Goal: Information Seeking & Learning: Learn about a topic

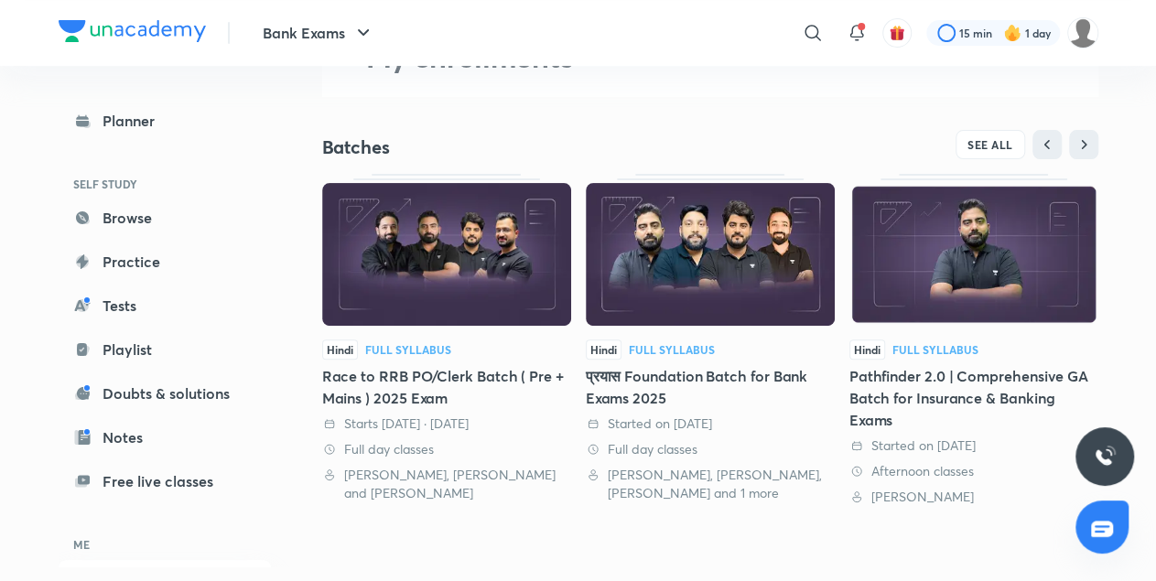
scroll to position [110, 0]
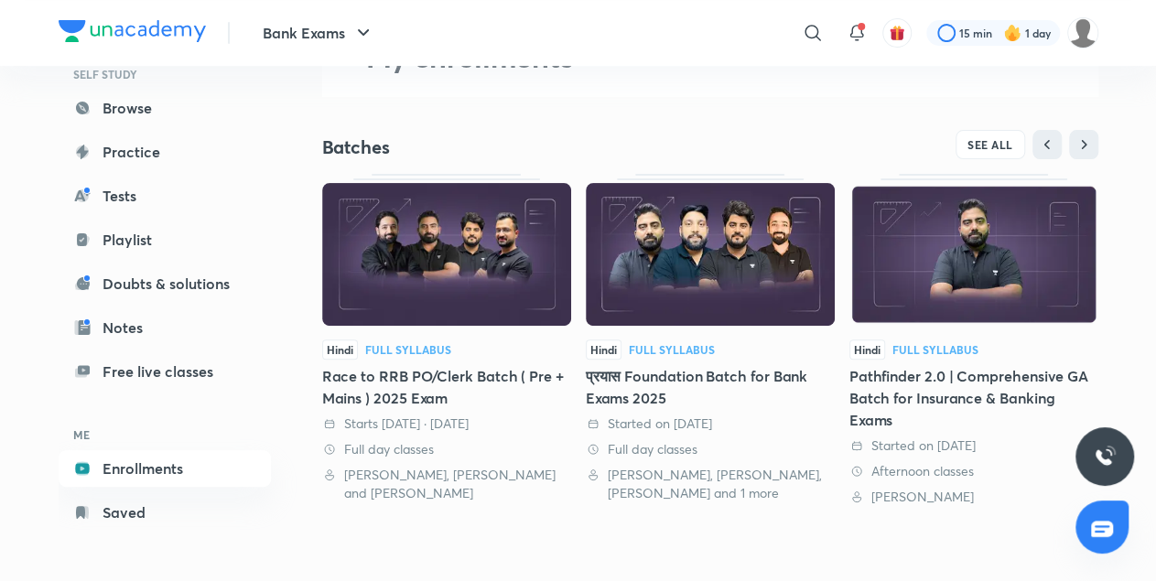
click at [924, 361] on div "Hindi Full Syllabus Pathfinder 2.0 | Comprehensive GA Batch for Insurance & Ban…" at bounding box center [974, 423] width 249 height 167
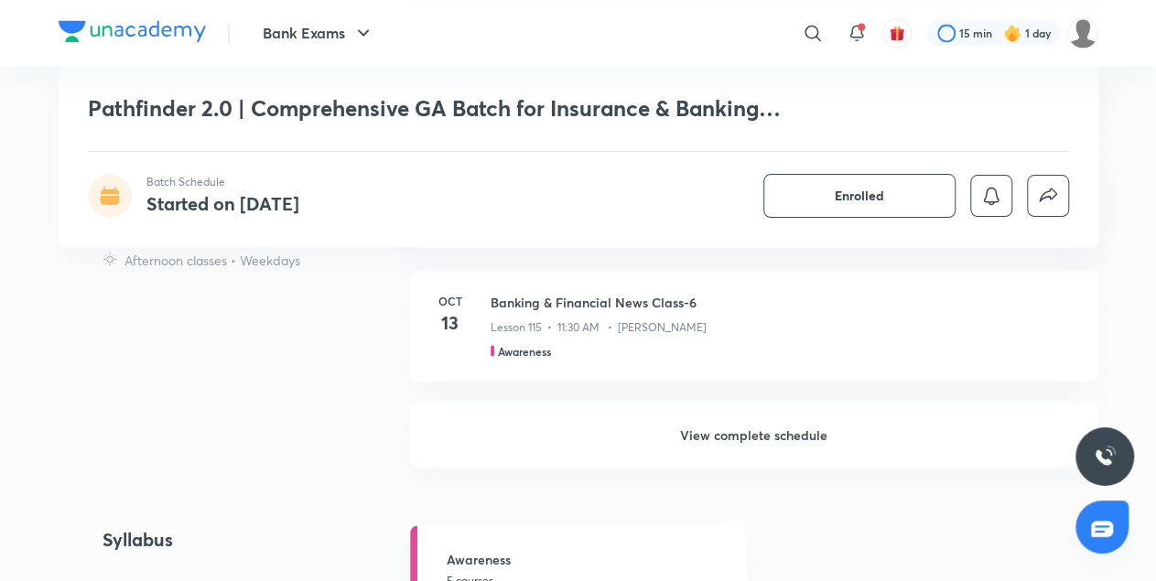
scroll to position [1539, 0]
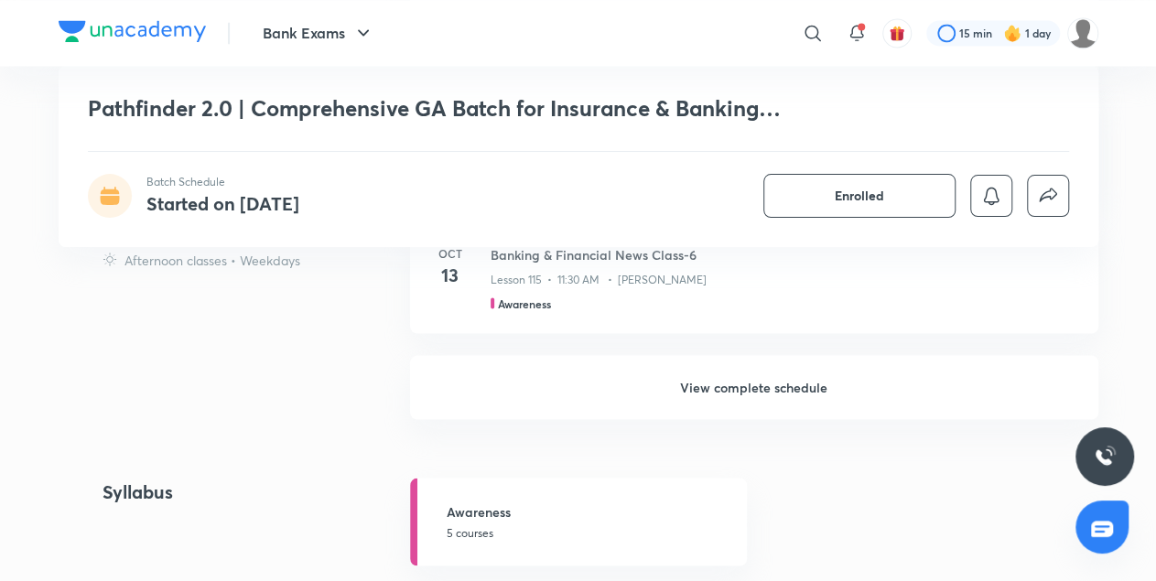
click at [814, 413] on h6 "View complete schedule" at bounding box center [754, 387] width 689 height 64
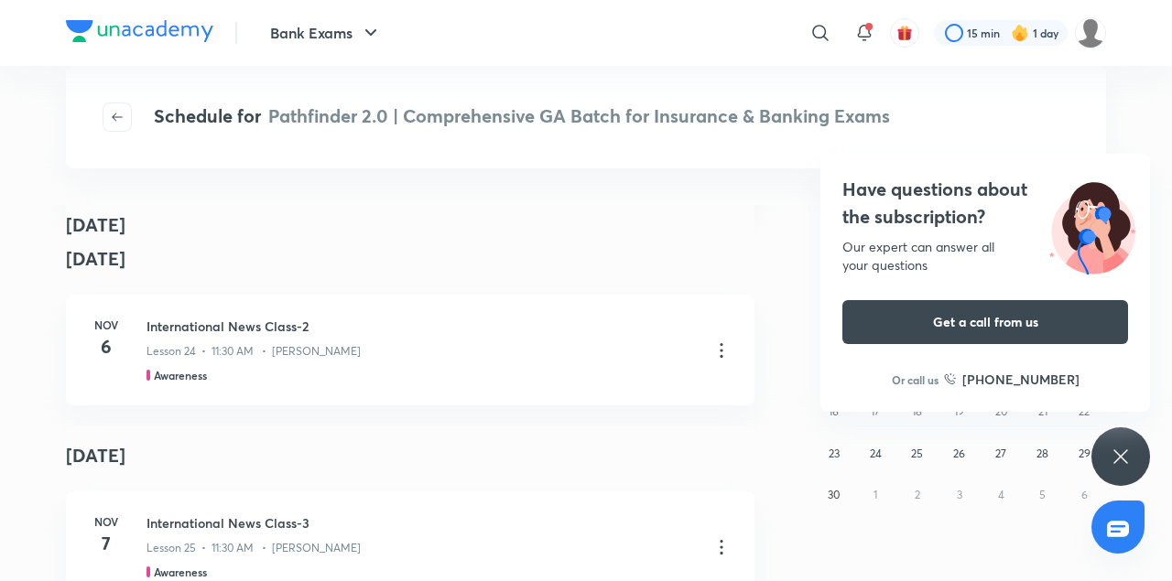
scroll to position [4553, 0]
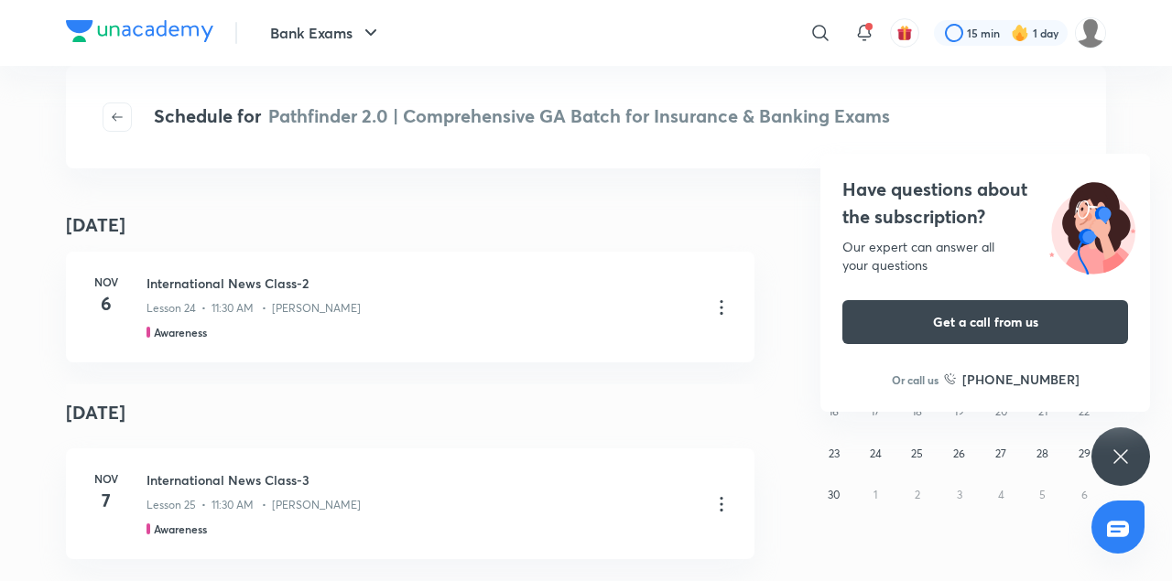
click at [1123, 466] on icon at bounding box center [1121, 457] width 22 height 22
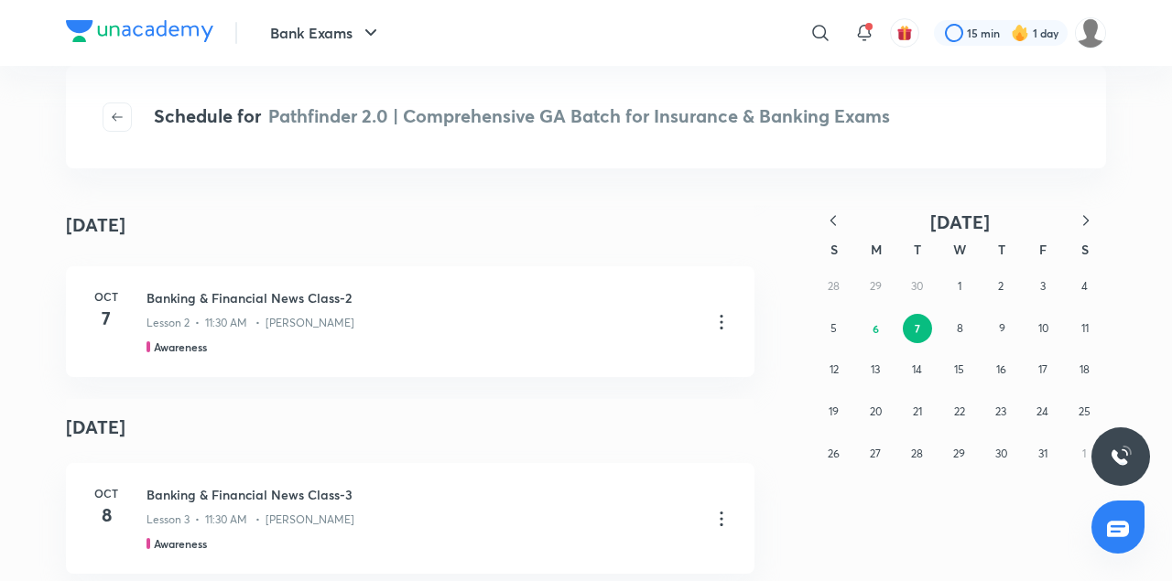
scroll to position [0, 0]
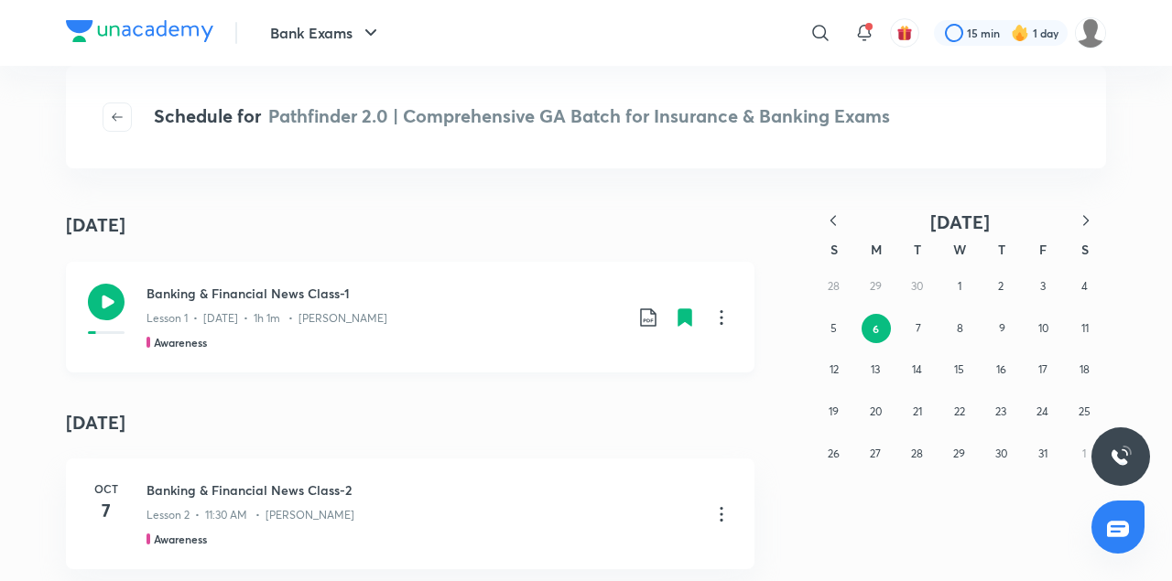
click at [107, 307] on icon at bounding box center [106, 302] width 37 height 37
